Goal: Task Accomplishment & Management: Complete application form

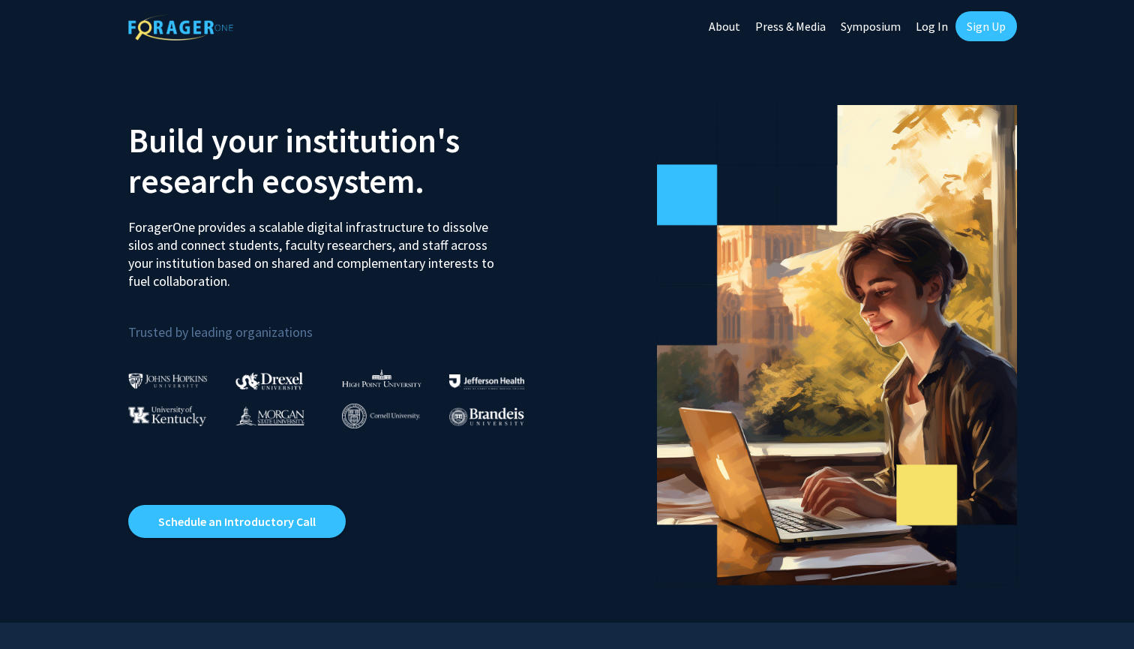
click at [990, 34] on link "Sign Up" at bounding box center [985, 26] width 61 height 30
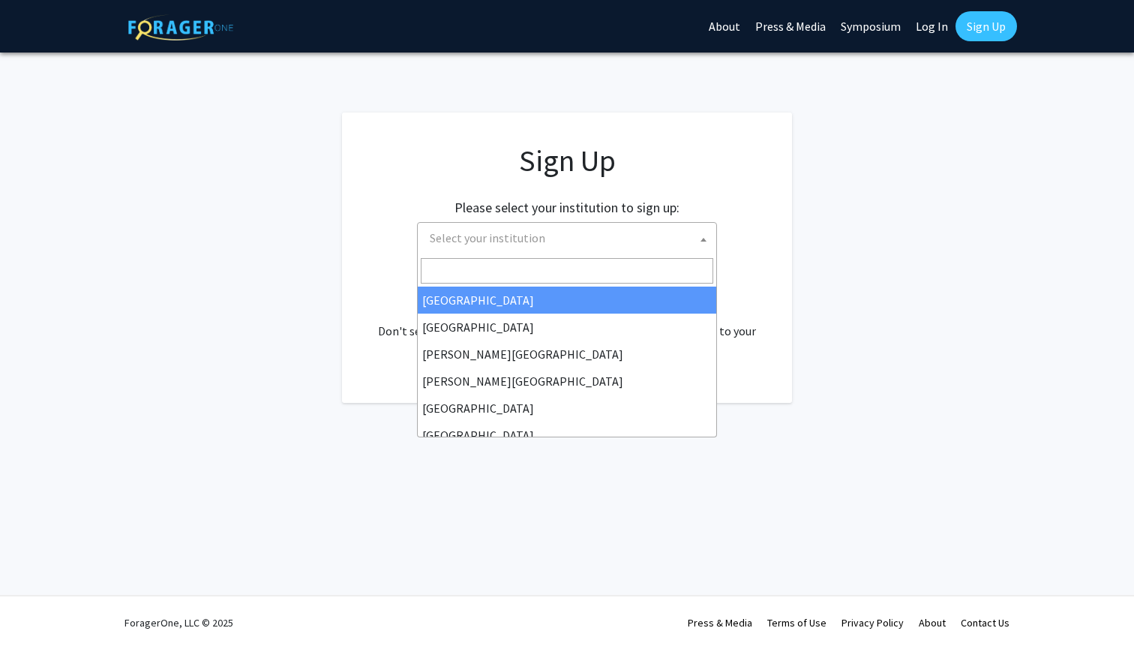
click at [587, 246] on span "Select your institution" at bounding box center [570, 238] width 292 height 31
type input "U"
type input "T"
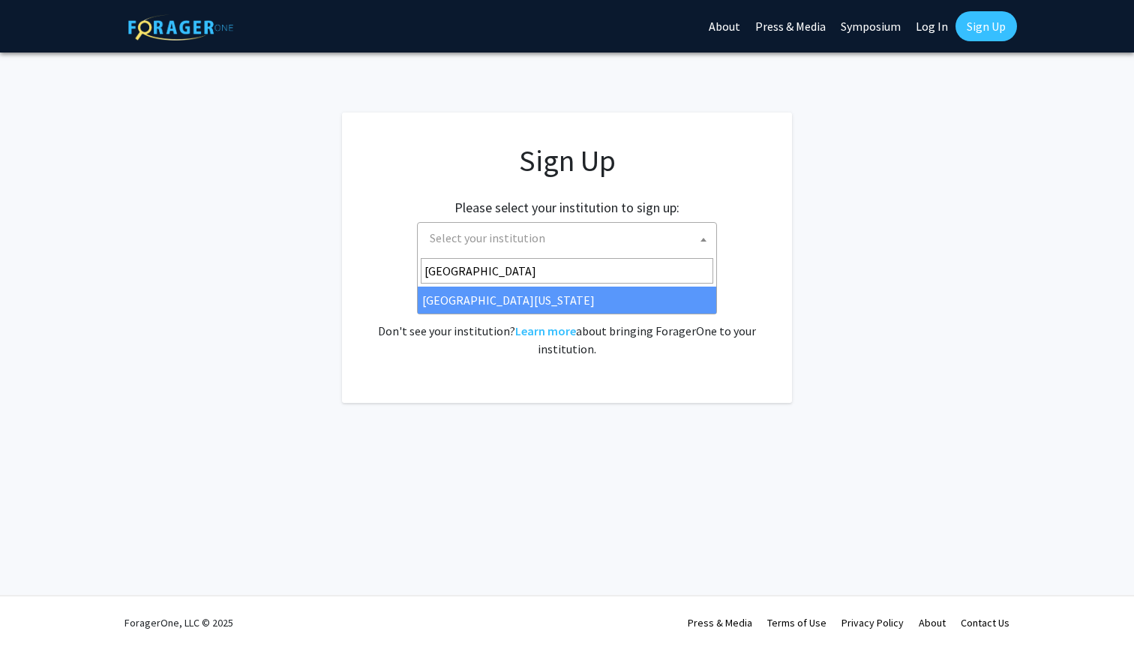
type input "[GEOGRAPHIC_DATA]"
select select "33"
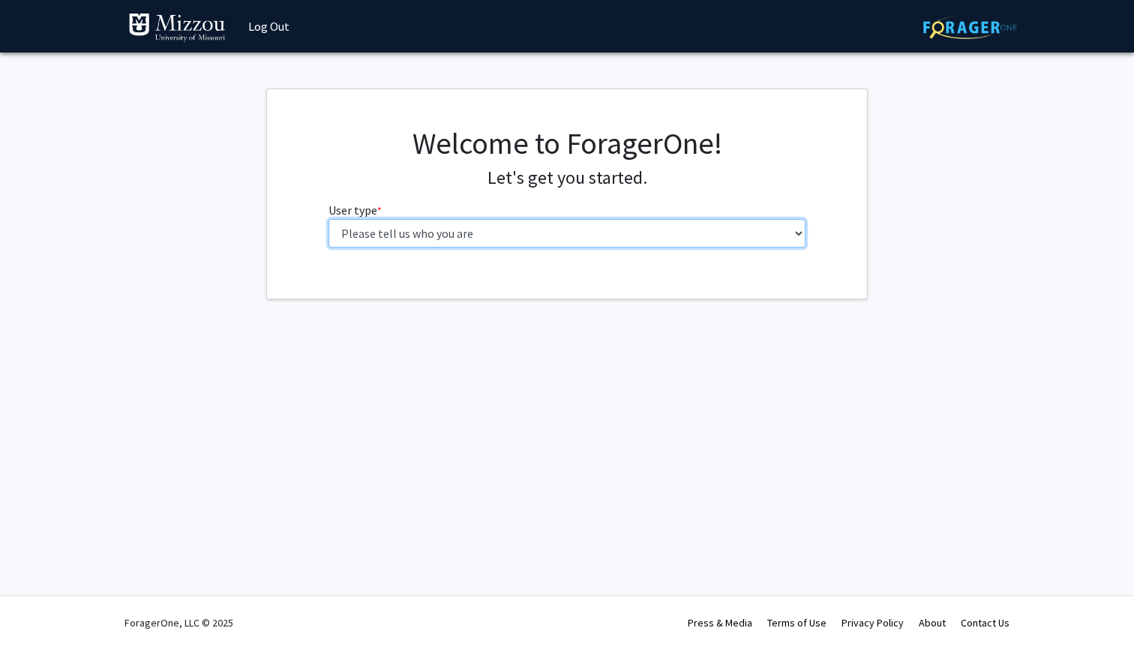
select select "1: undergrad"
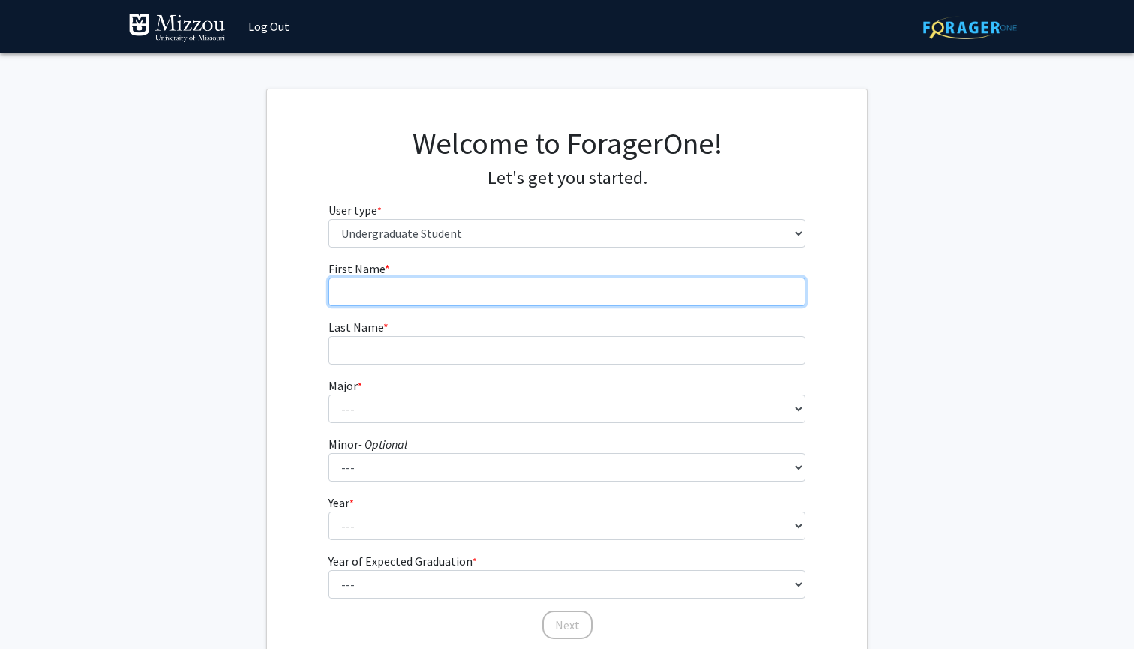
click at [469, 301] on input "First Name * required" at bounding box center [567, 291] width 478 height 28
type input "George"
type input "Erker"
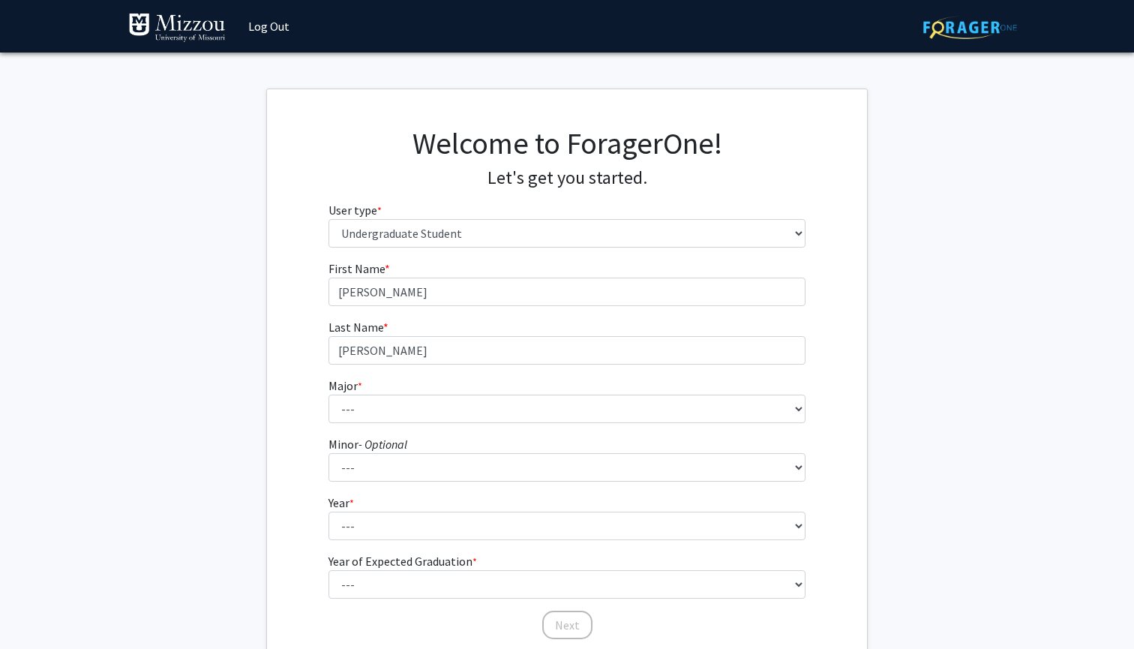
type input "George"
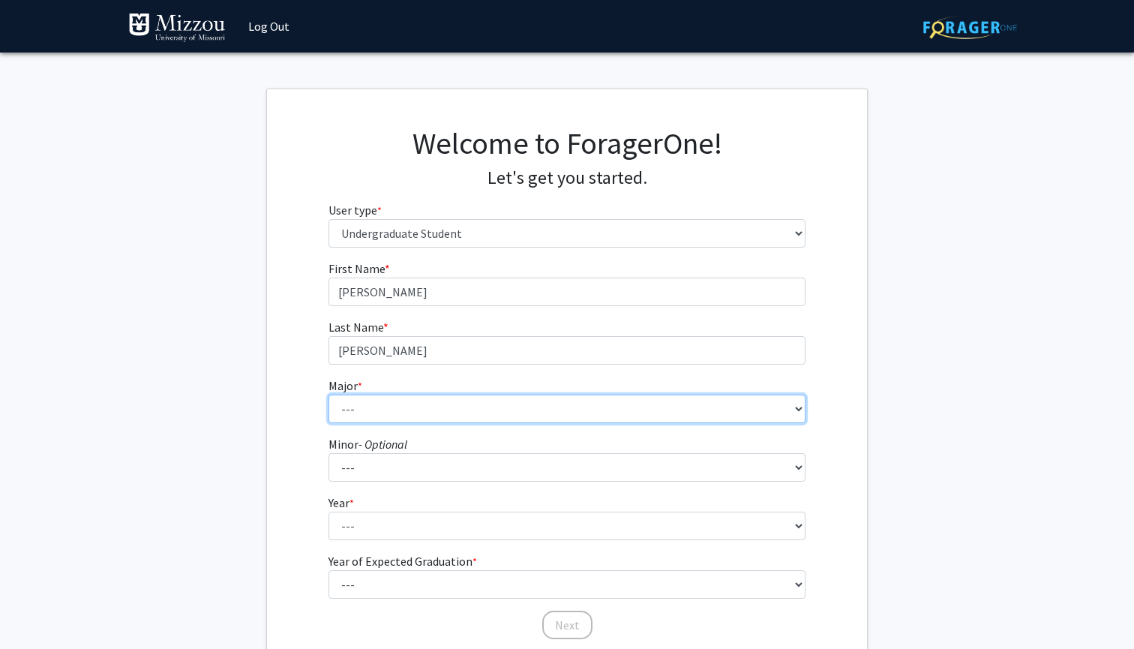
select select "17: 2505"
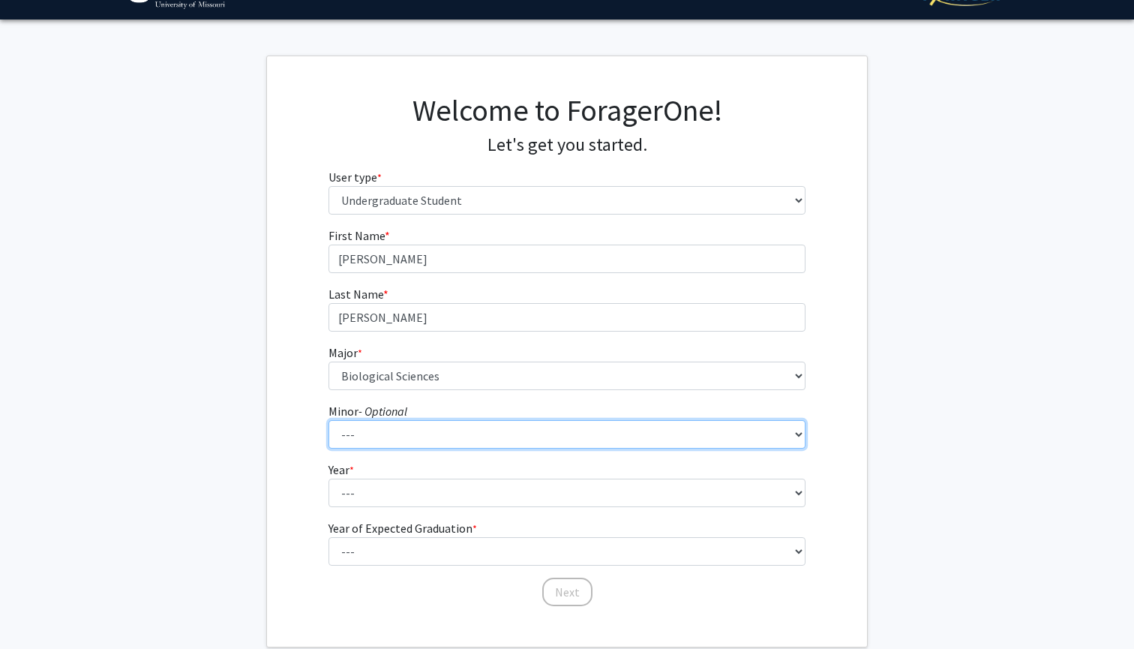
scroll to position [40, 0]
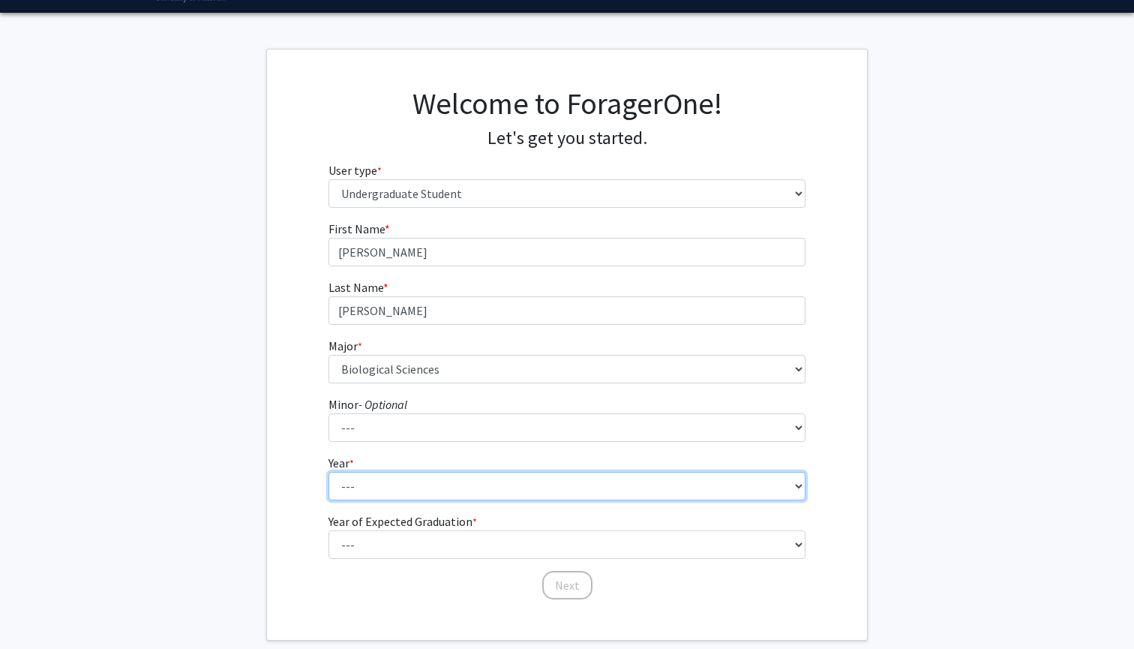
select select "1: first-year"
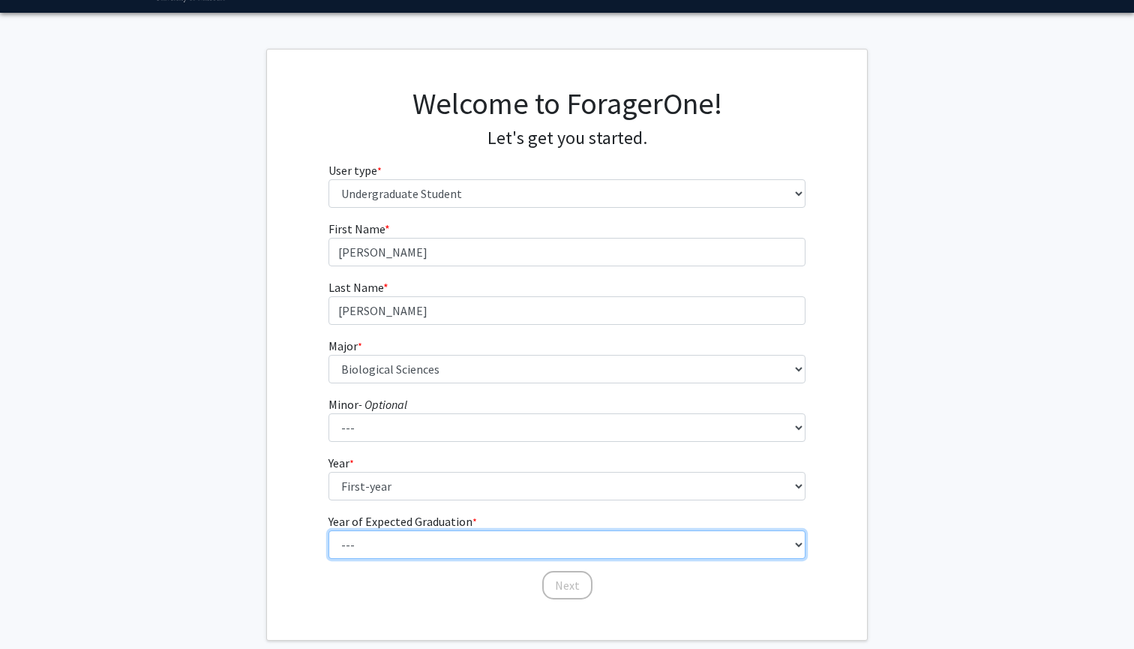
select select "5: 2029"
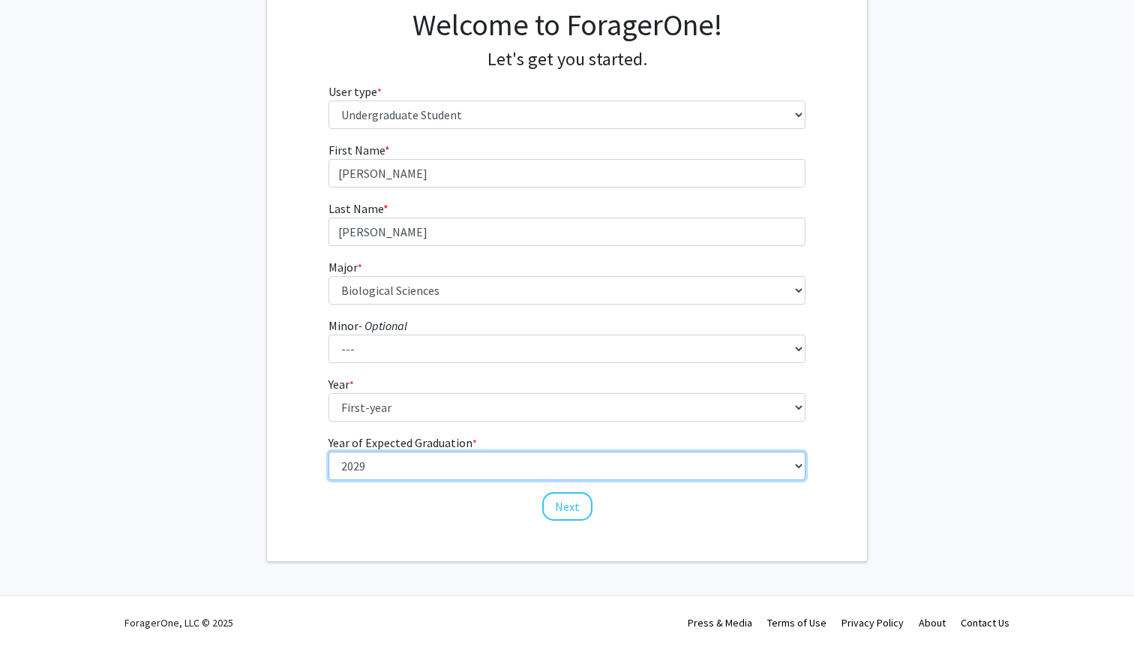
scroll to position [118, 0]
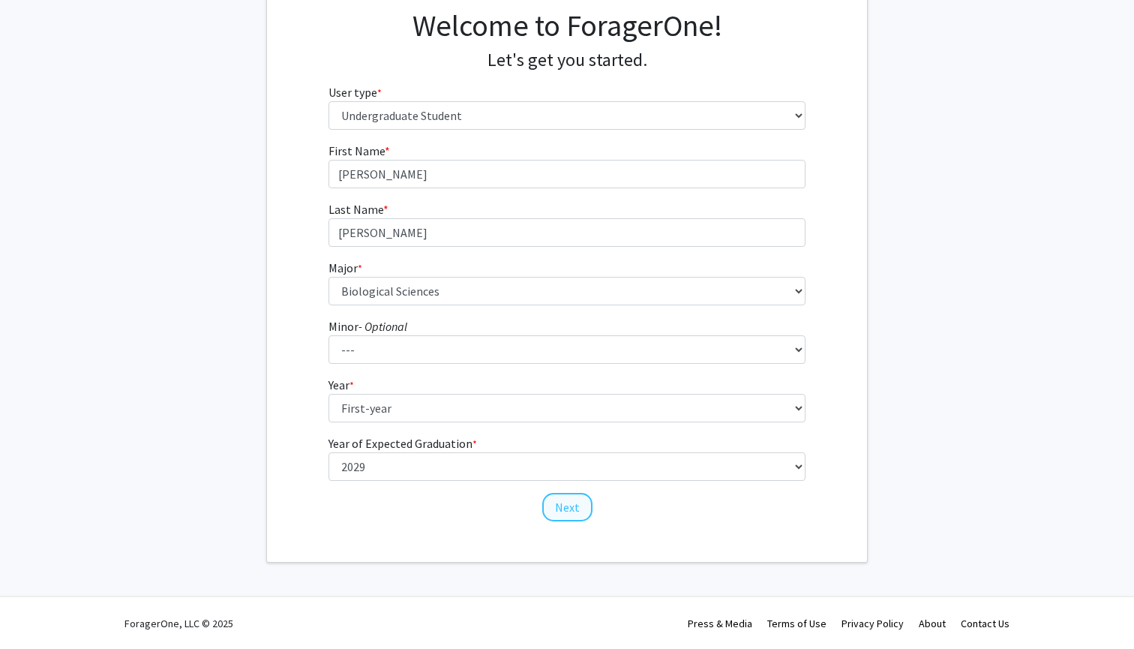
click at [580, 513] on button "Next" at bounding box center [567, 507] width 50 height 28
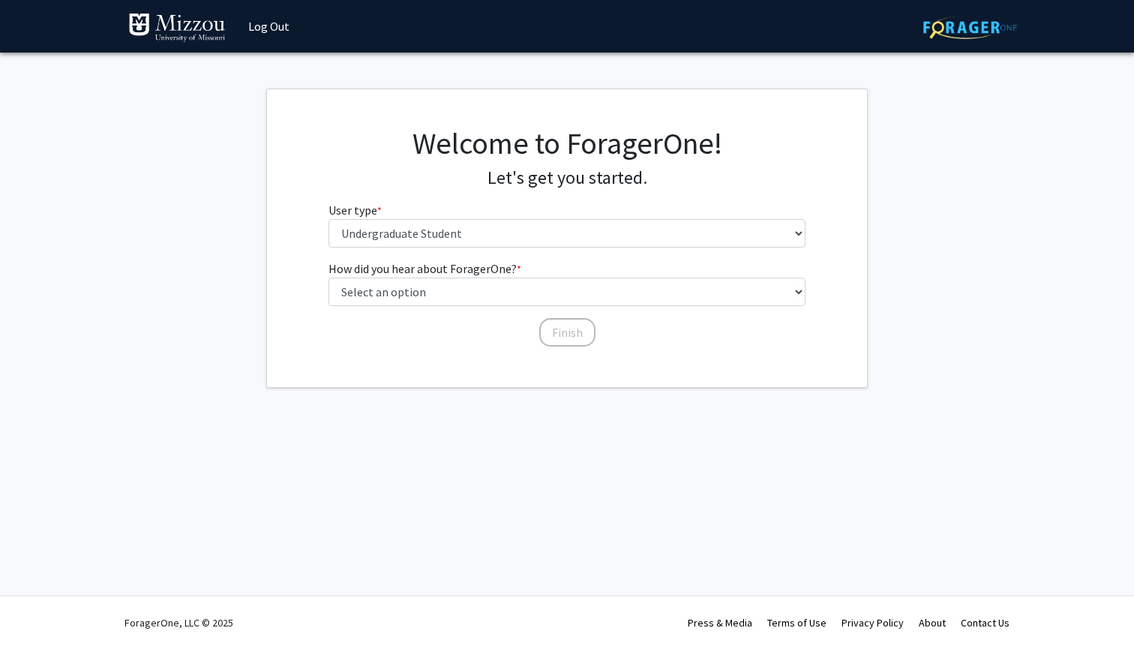
scroll to position [0, 0]
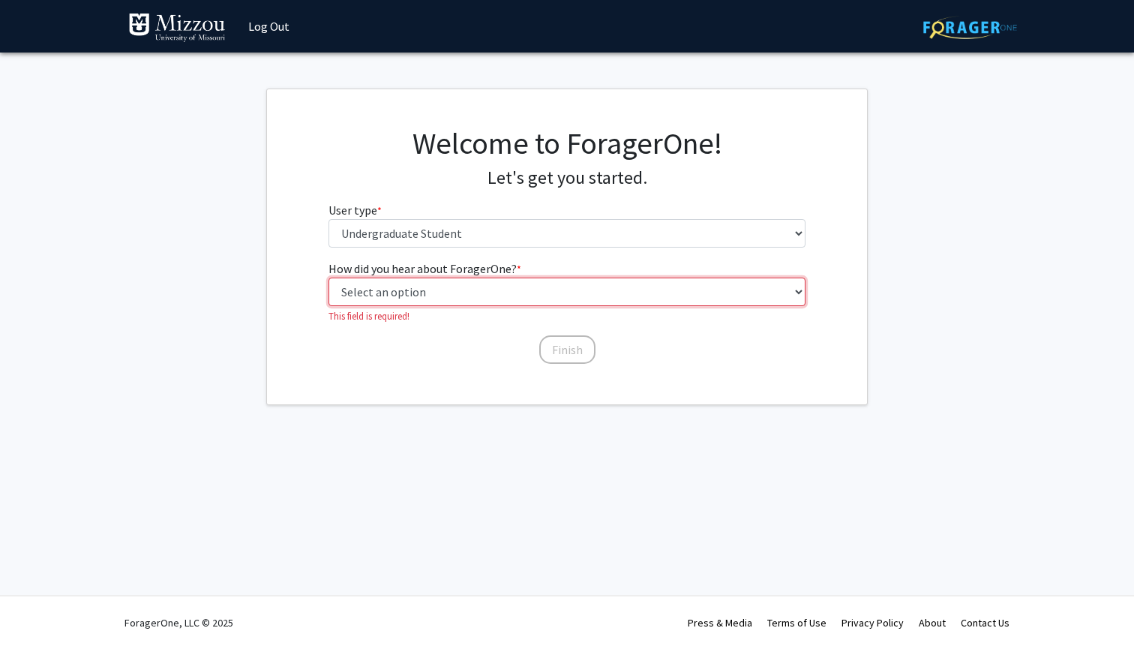
select select "1: peer_recommendation"
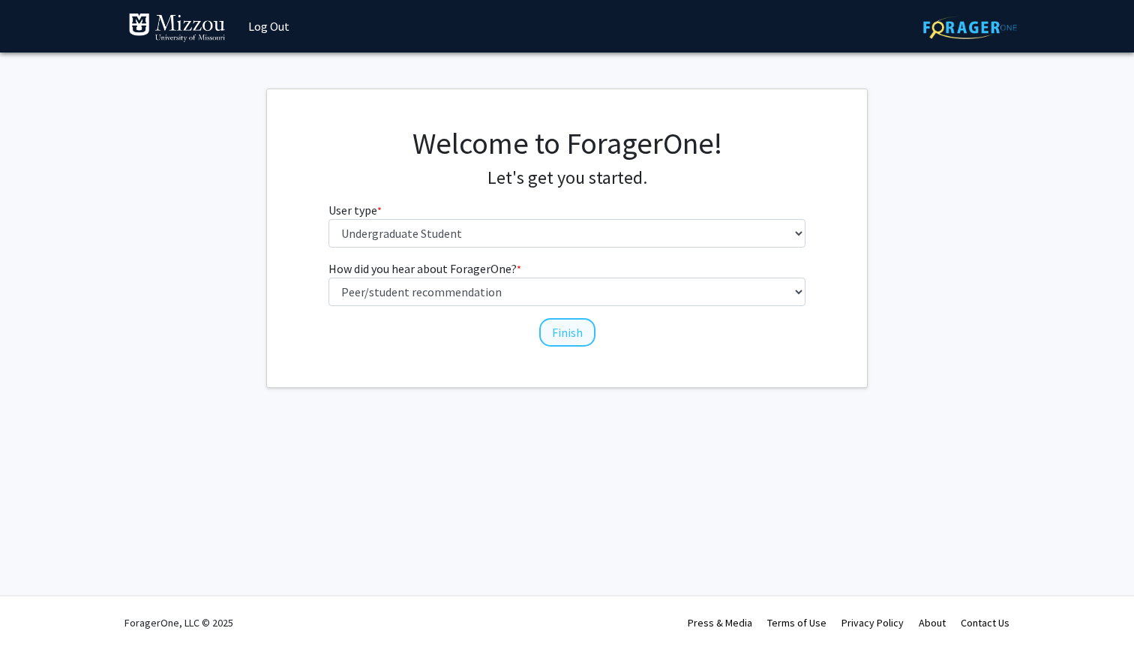
click at [569, 333] on button "Finish" at bounding box center [567, 332] width 56 height 28
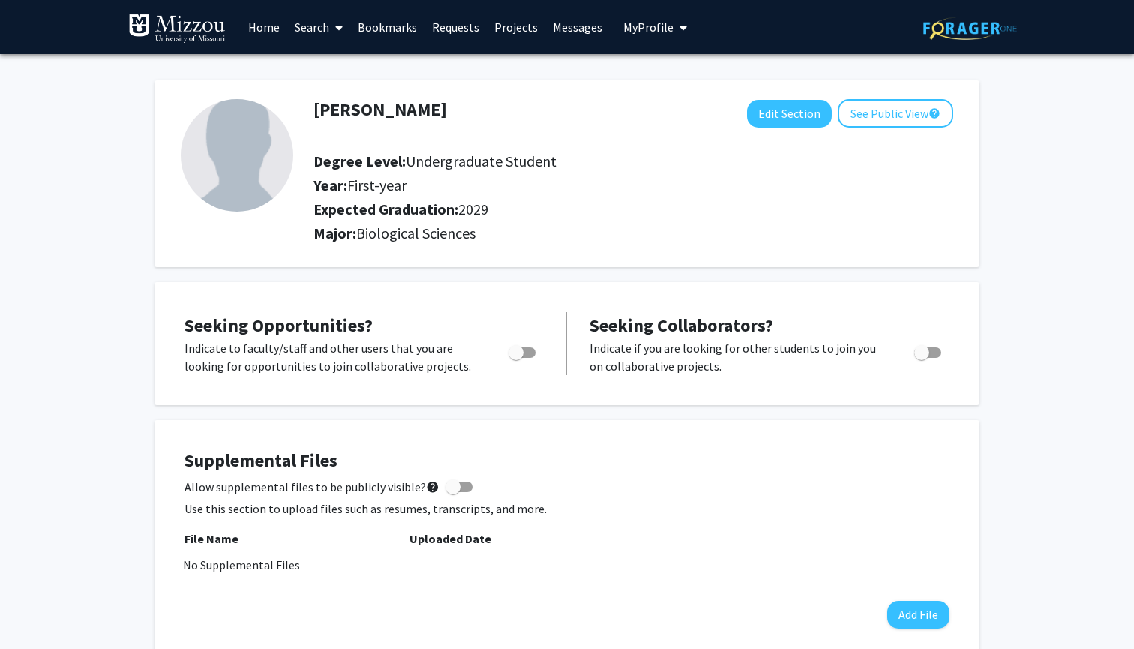
click at [265, 164] on img at bounding box center [237, 155] width 112 height 112
click at [236, 172] on img at bounding box center [237, 155] width 112 height 112
